Goal: Task Accomplishment & Management: Complete application form

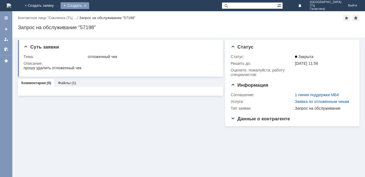
click at [89, 6] on div "Создать" at bounding box center [75, 5] width 29 height 7
click at [104, 18] on link "Заявка" at bounding box center [83, 16] width 43 height 7
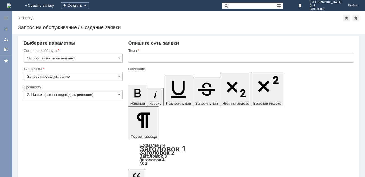
click at [120, 57] on span at bounding box center [119, 58] width 2 height 4
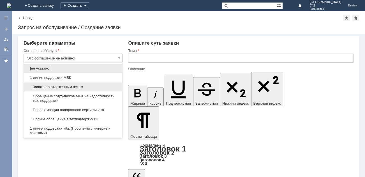
click at [84, 87] on span "Заявка по отложенным чекам" at bounding box center [73, 87] width 92 height 4
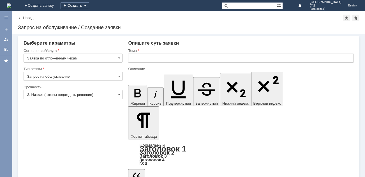
type input "Заявка по отложенным чекам"
click at [159, 56] on input "text" at bounding box center [241, 58] width 226 height 9
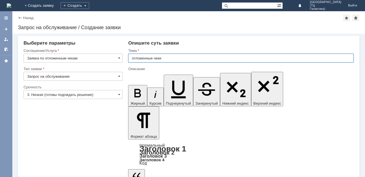
type input "отложенные чеки"
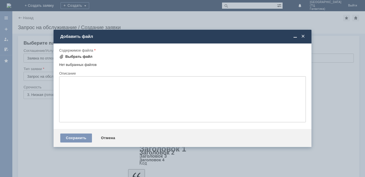
click at [75, 55] on div "Выбрать файл" at bounding box center [78, 56] width 27 height 4
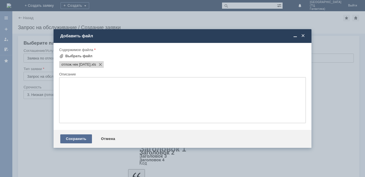
click at [72, 138] on div "Сохранить" at bounding box center [76, 138] width 32 height 9
